Goal: Task Accomplishment & Management: Manage account settings

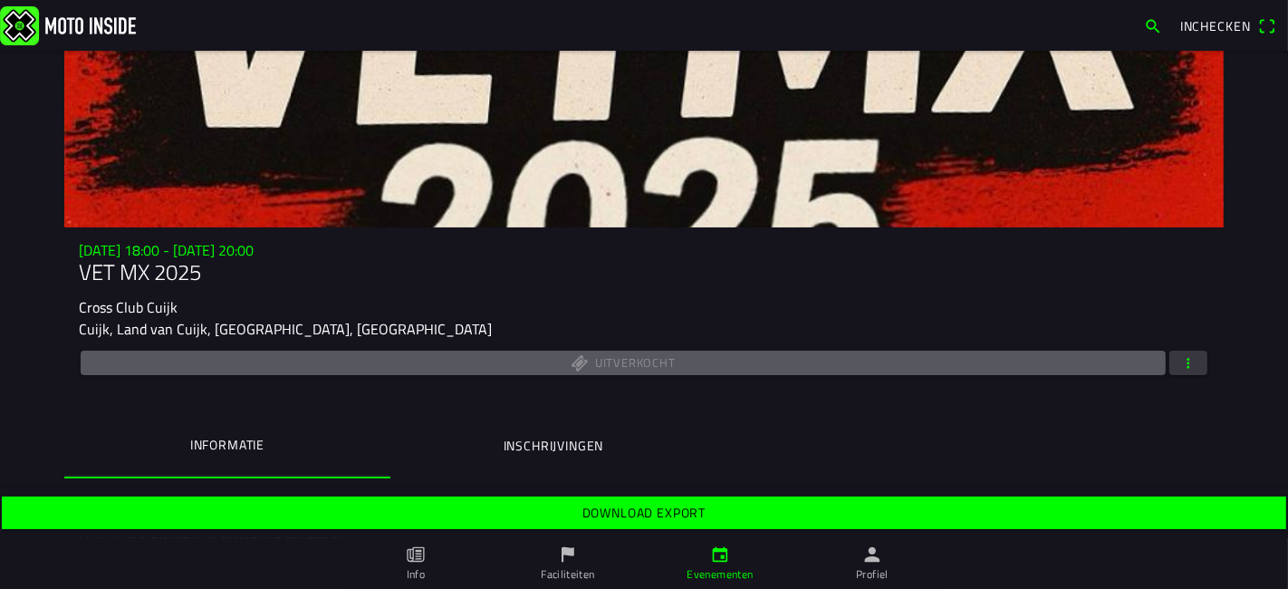
scroll to position [201, 0]
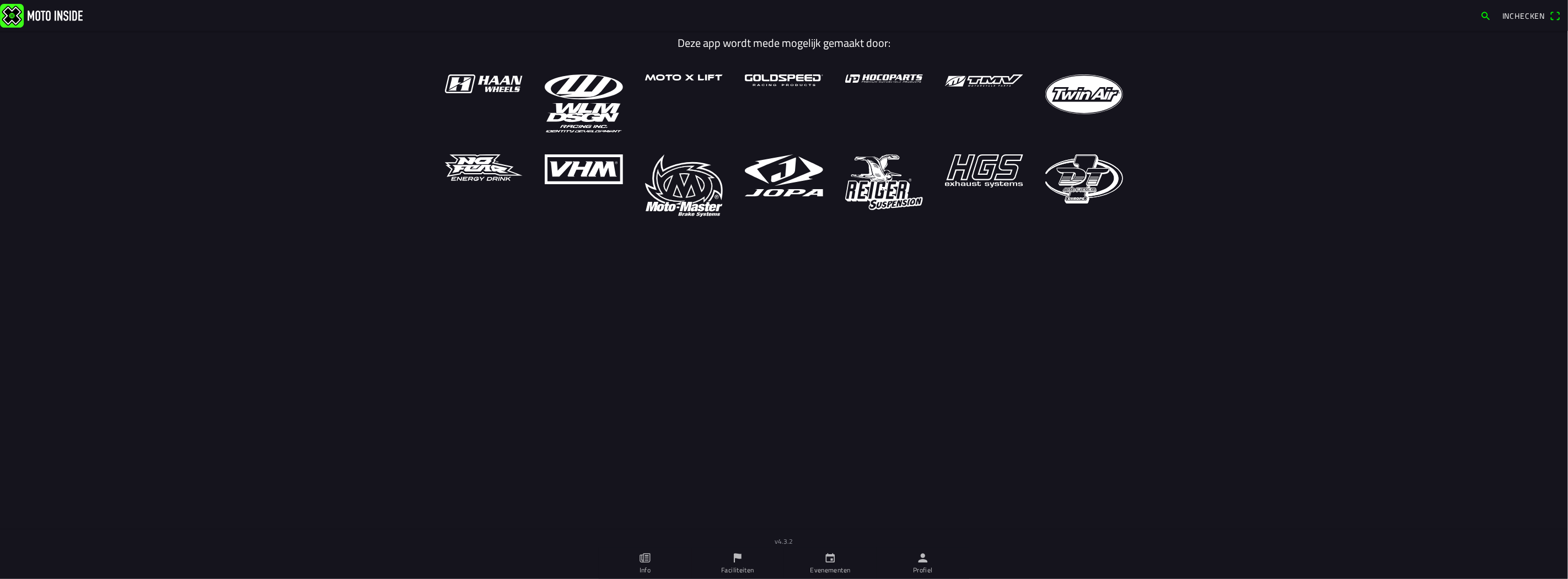
click at [925, 563] on icon "person" at bounding box center [923, 558] width 12 height 12
click at [927, 563] on icon "person" at bounding box center [923, 558] width 9 height 9
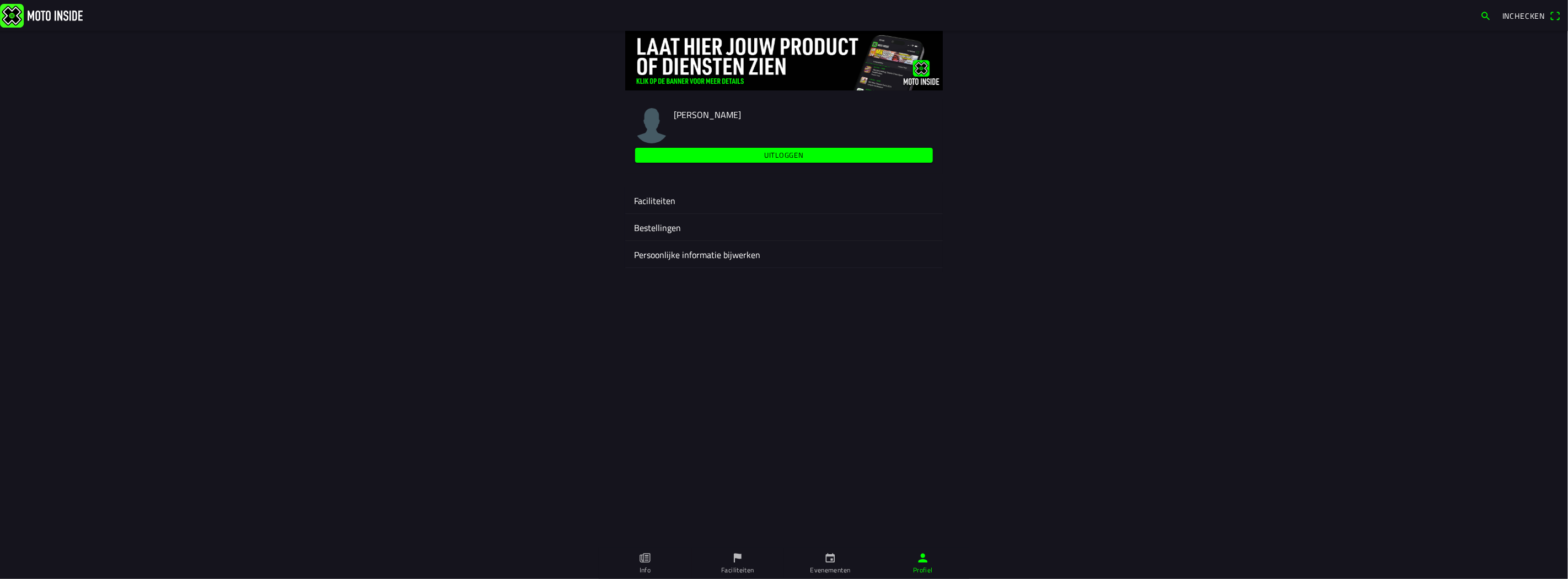
click at [668, 203] on ion-label "Faciliteiten" at bounding box center [784, 201] width 300 height 13
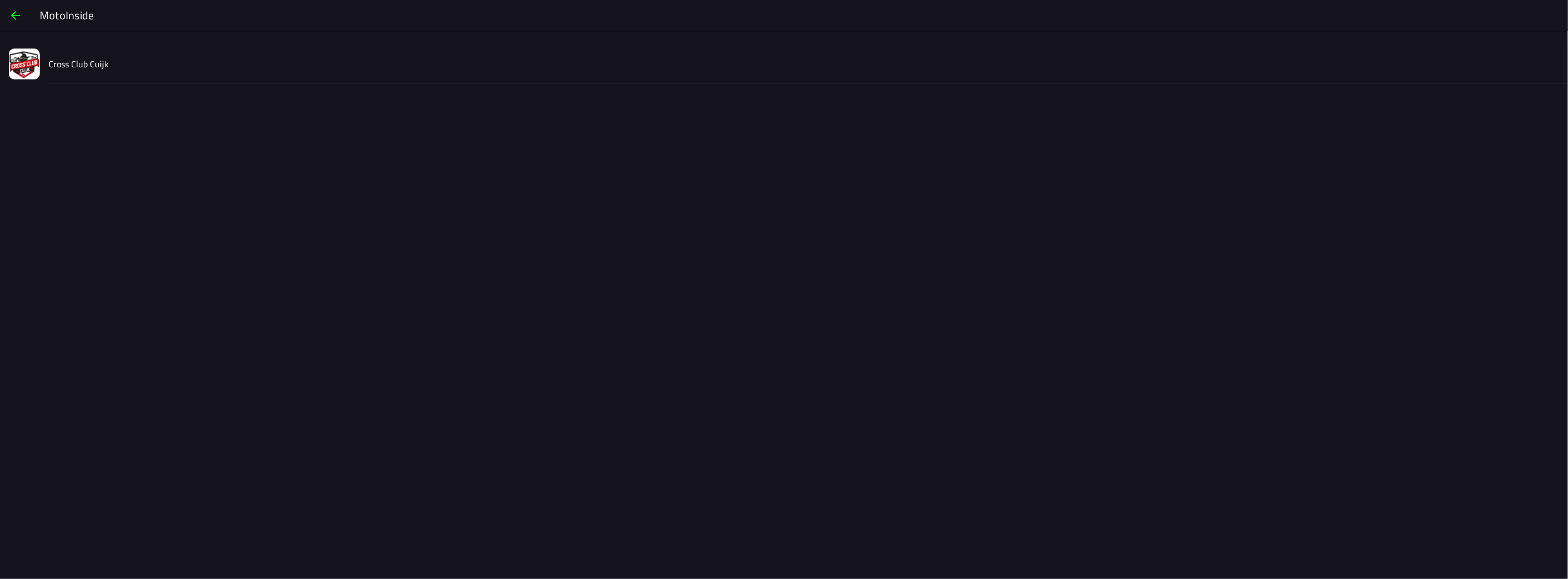
click at [63, 47] on div "Cross Club Cuijk" at bounding box center [804, 63] width 1511 height 39
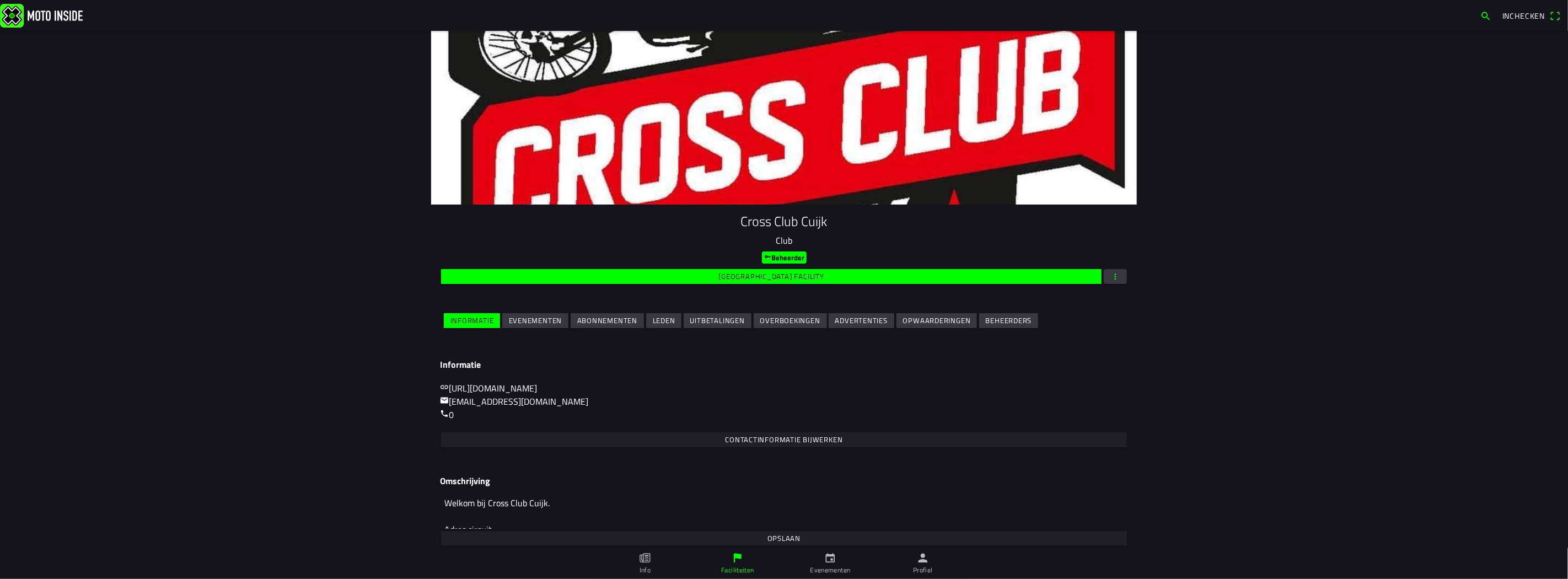
click at [536, 315] on ion-col "Evenementen" at bounding box center [535, 321] width 68 height 19
click at [0, 0] on slot "Evenementen" at bounding box center [0, 0] width 0 height 0
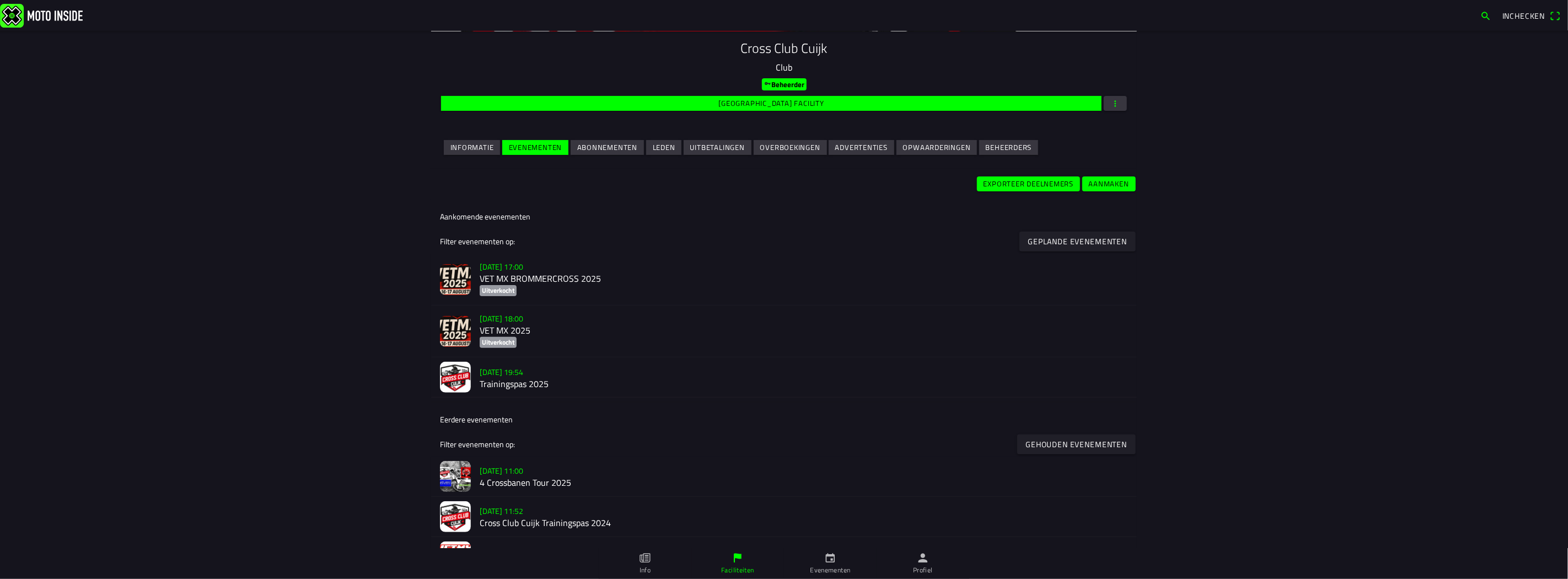
scroll to position [184, 0]
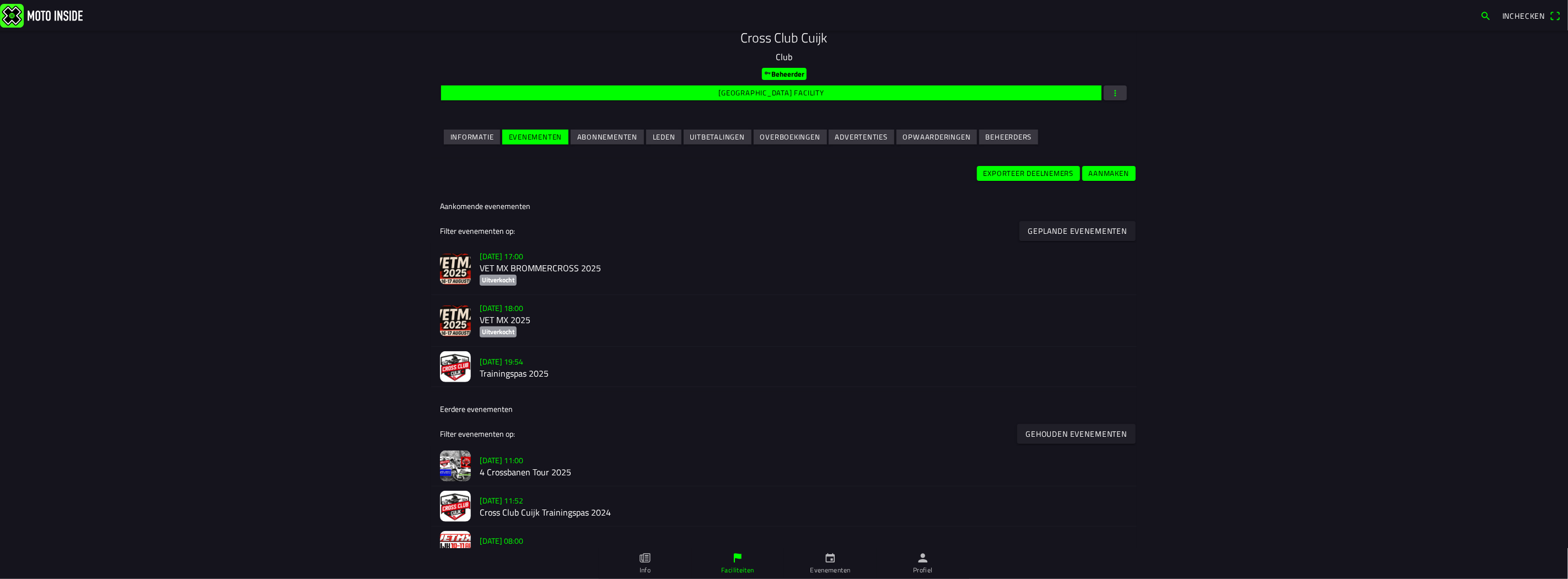
click at [565, 325] on h2 "VET MX 2025" at bounding box center [803, 320] width 648 height 10
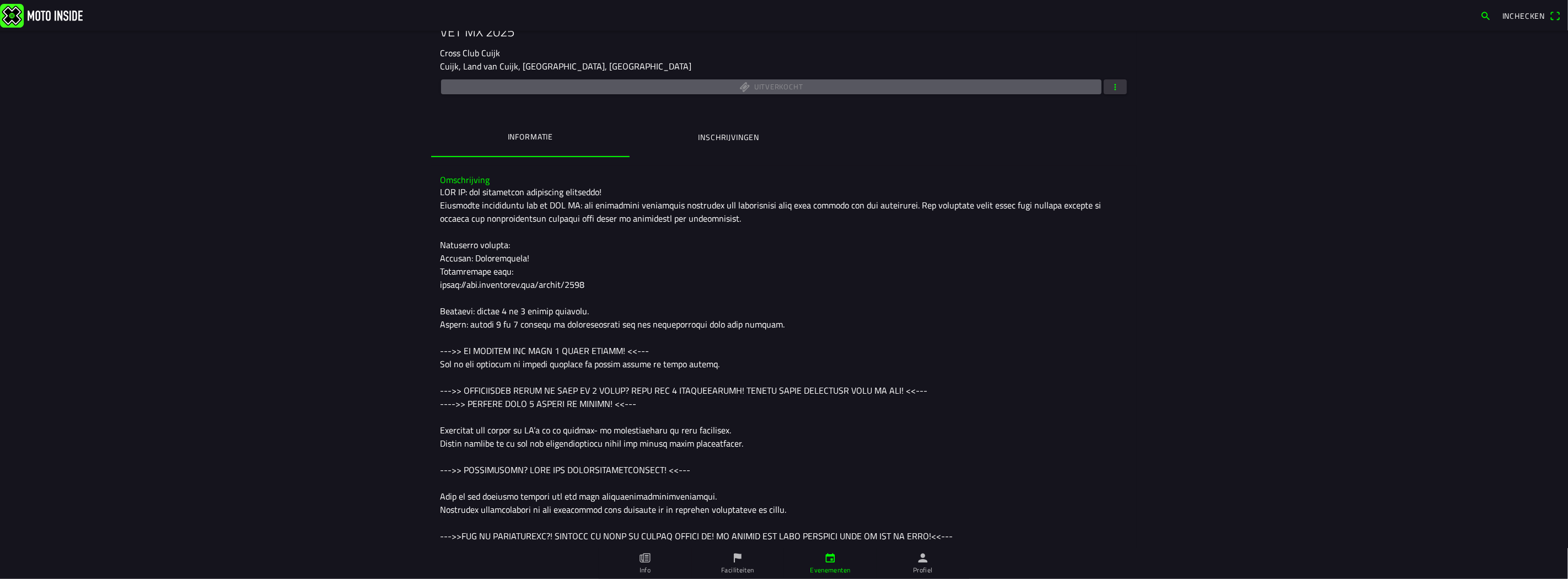
scroll to position [184, 0]
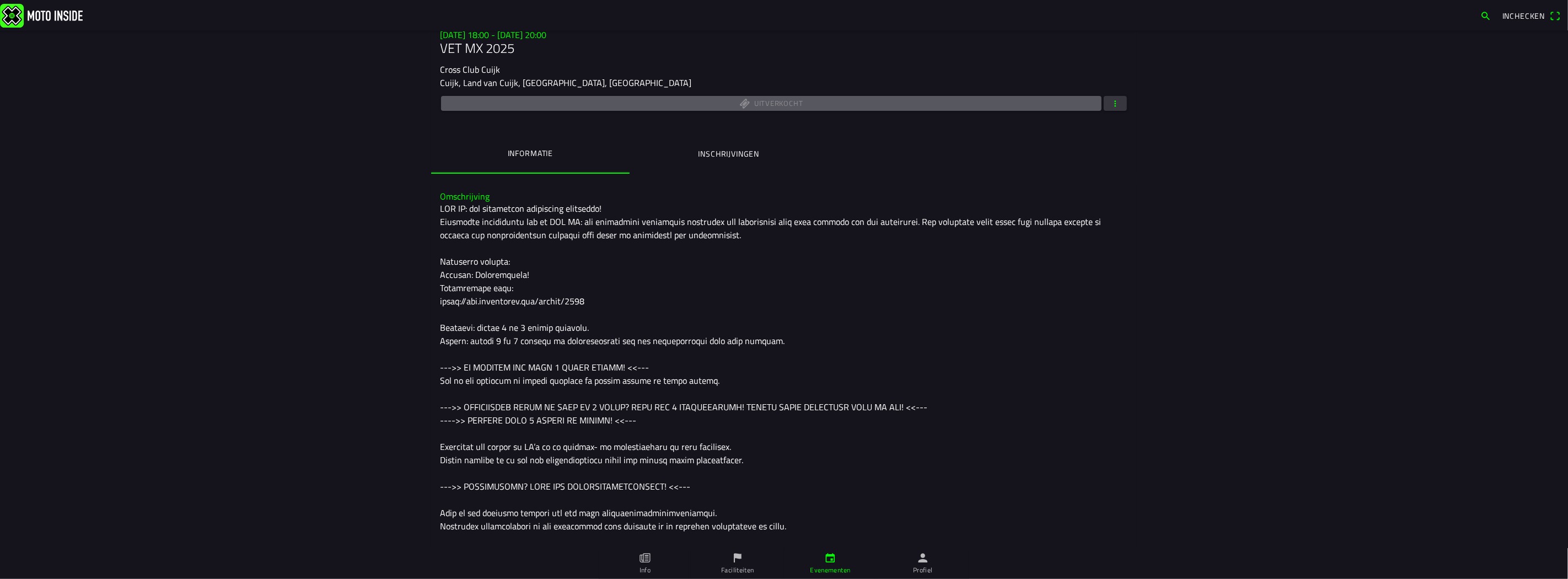
click at [1115, 102] on span "button" at bounding box center [1115, 104] width 10 height 15
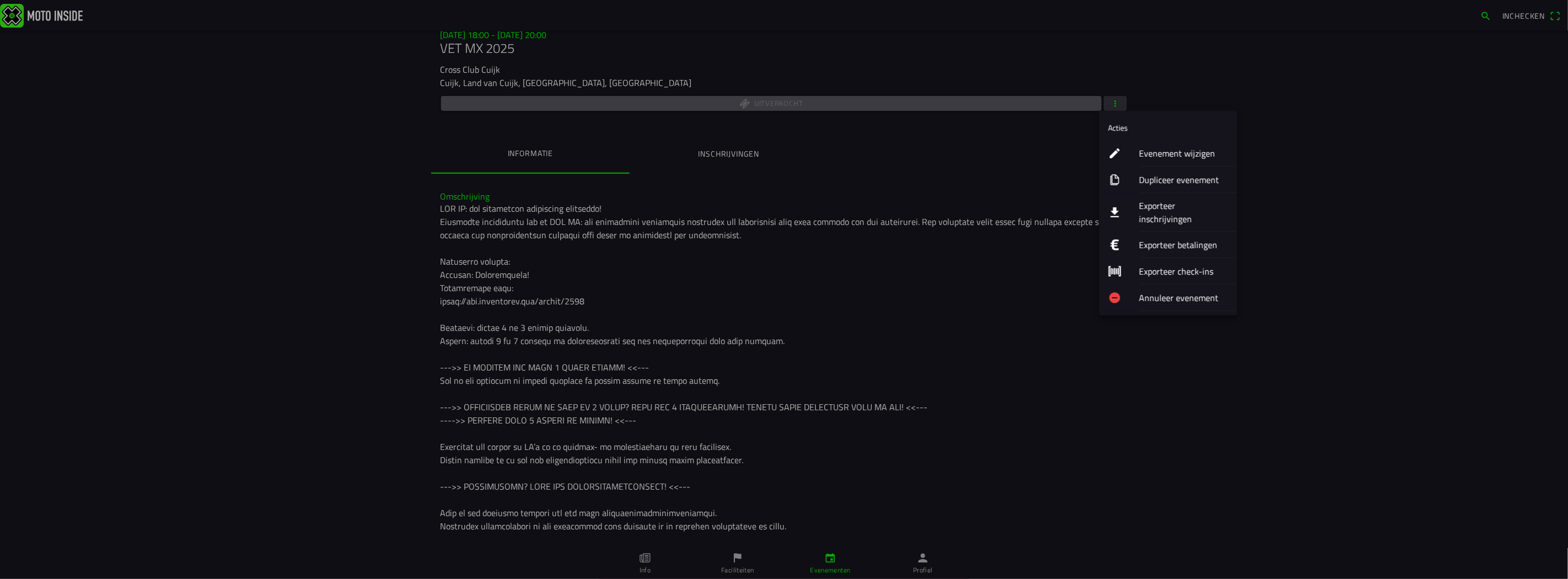
click at [1174, 153] on ion-label "Evenement wijzigen" at bounding box center [1183, 153] width 89 height 13
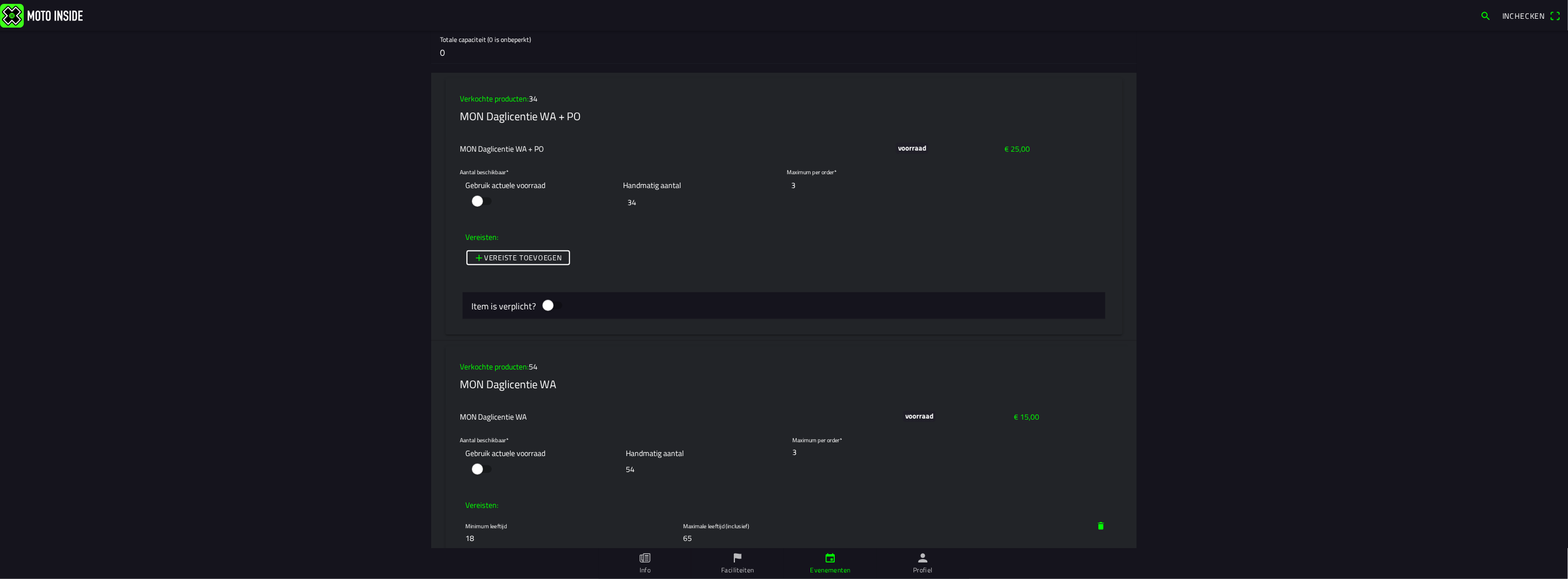
scroll to position [4595, 0]
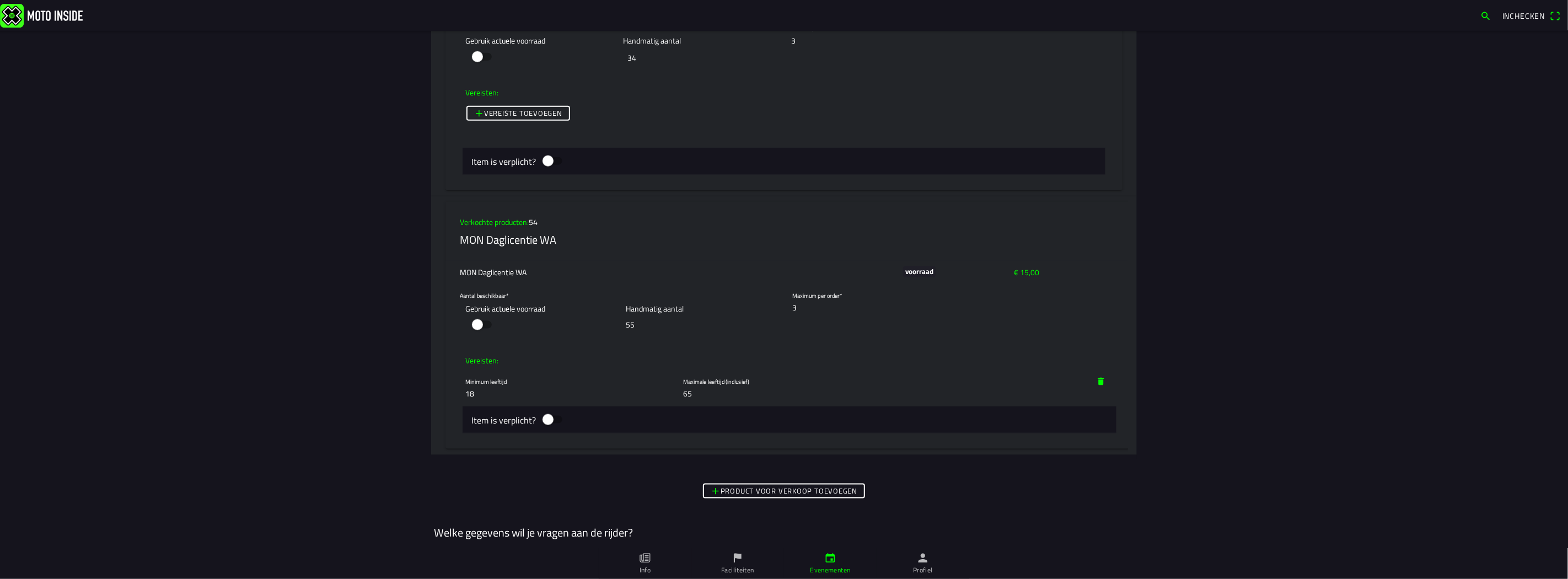
click at [773, 323] on input "55" at bounding box center [704, 325] width 155 height 21
type input "56"
click at [773, 323] on input "56" at bounding box center [704, 325] width 155 height 21
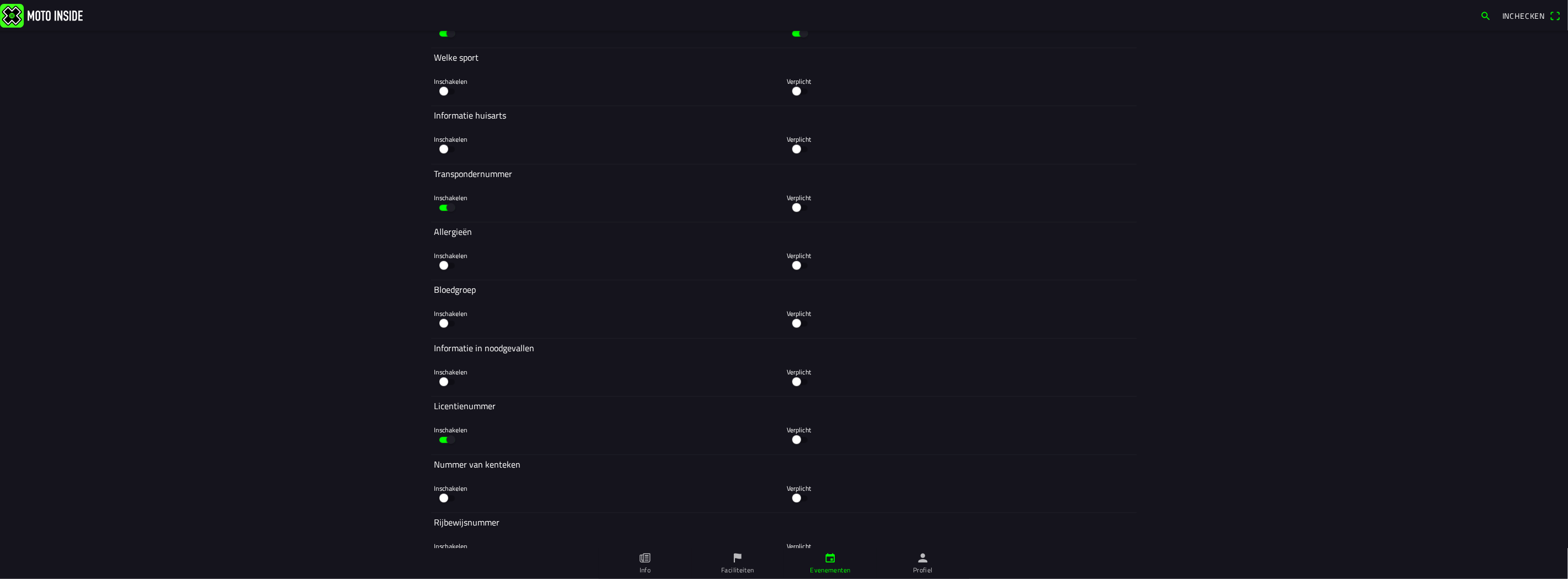
scroll to position [6072, 0]
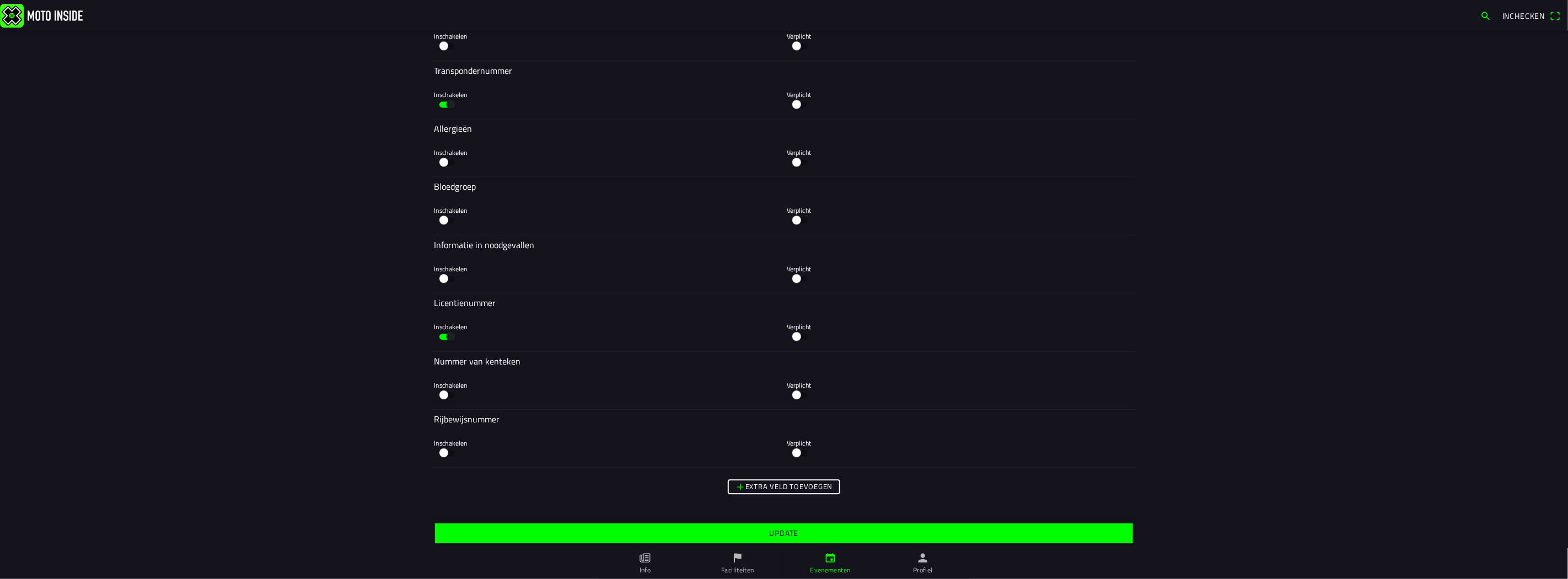
click at [748, 536] on span "Update" at bounding box center [783, 533] width 681 height 20
